Goal: Communication & Community: Answer question/provide support

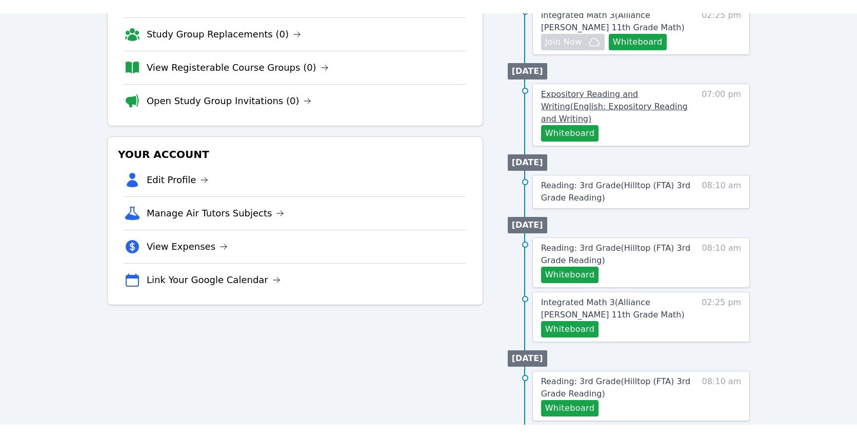
scroll to position [163, 0]
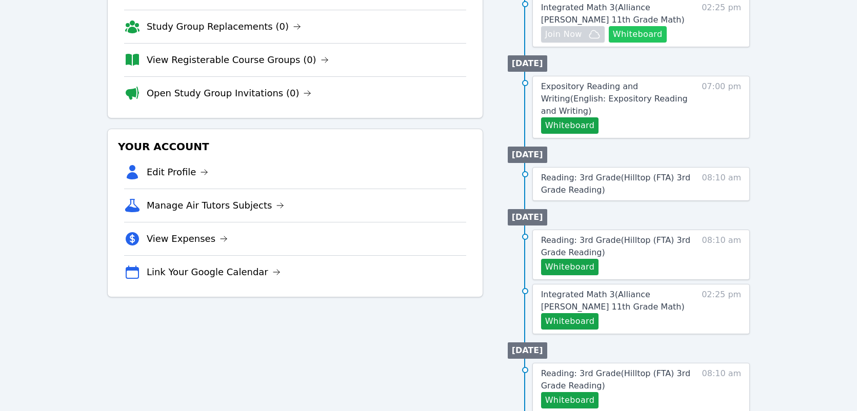
click at [647, 35] on button "Whiteboard" at bounding box center [638, 34] width 58 height 16
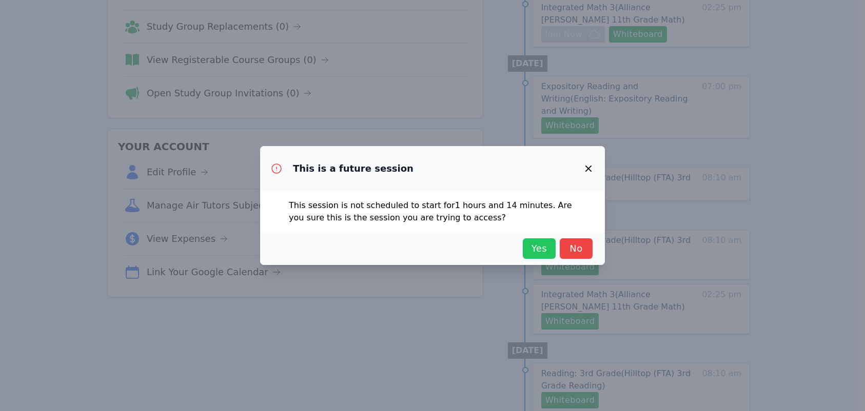
click at [535, 256] on button "Yes" at bounding box center [539, 248] width 33 height 21
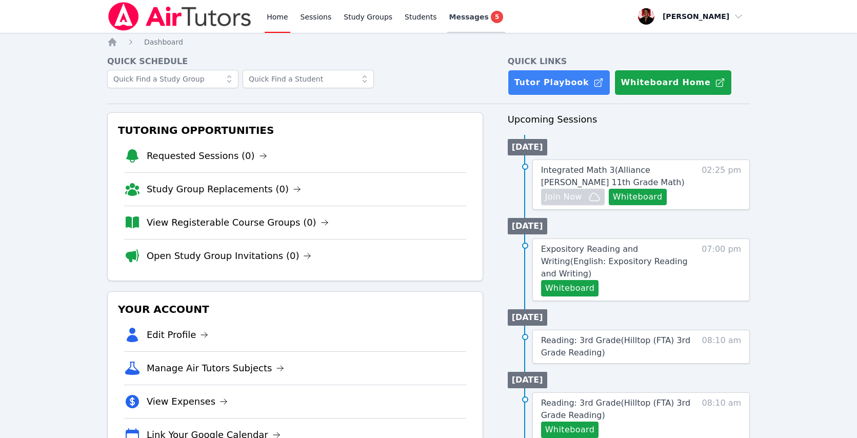
click at [476, 16] on span "Messages" at bounding box center [468, 17] width 39 height 10
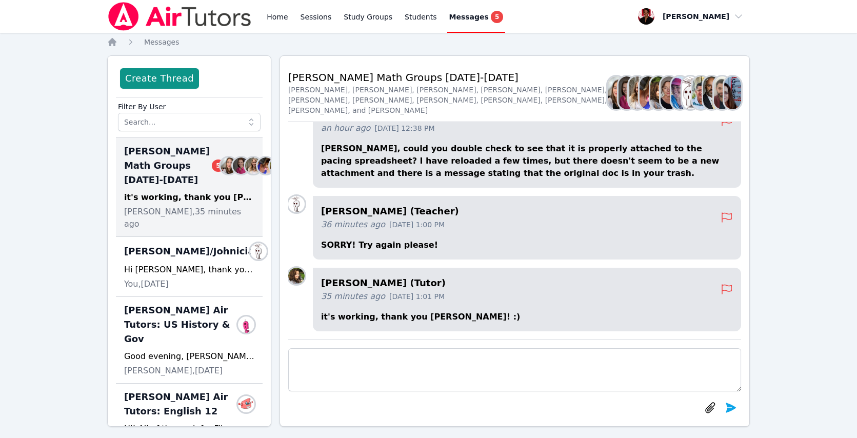
click at [201, 204] on div "it's working, thank you [PERSON_NAME]! :)" at bounding box center [189, 197] width 130 height 12
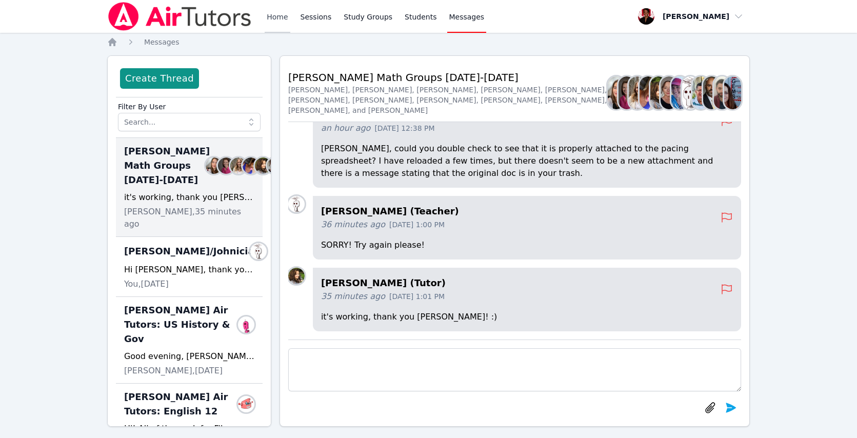
click at [285, 19] on link "Home" at bounding box center [277, 16] width 25 height 33
